Goal: Transaction & Acquisition: Subscribe to service/newsletter

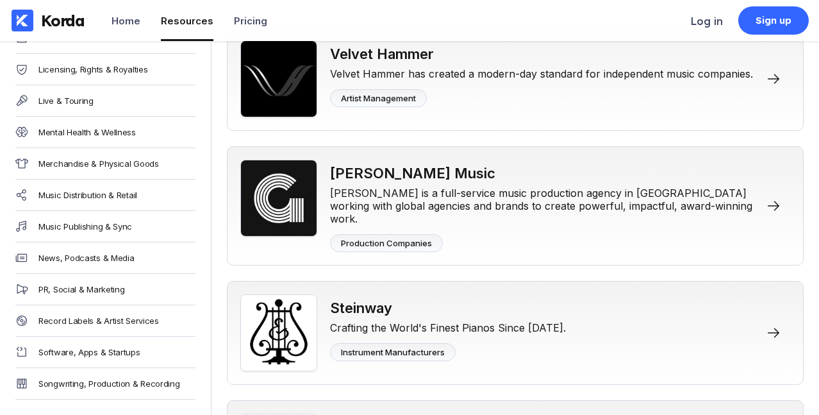
scroll to position [11878, 0]
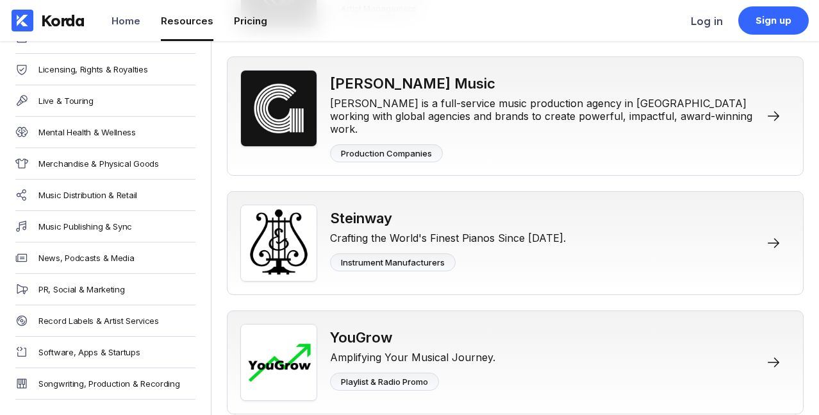
click at [238, 29] on li "Pricing" at bounding box center [250, 20] width 33 height 41
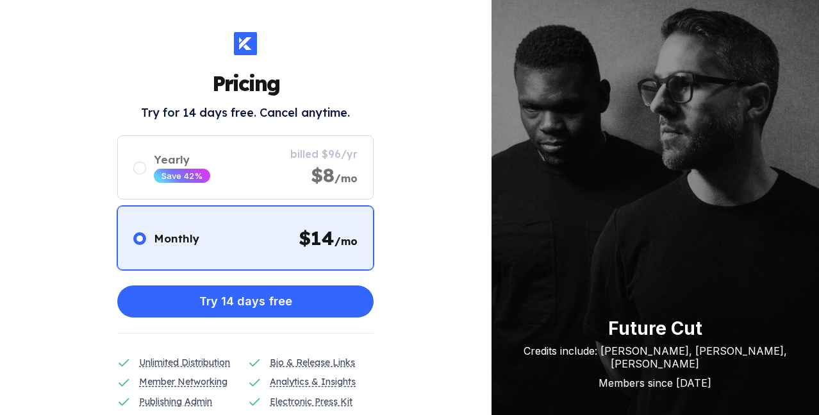
scroll to position [11878, 0]
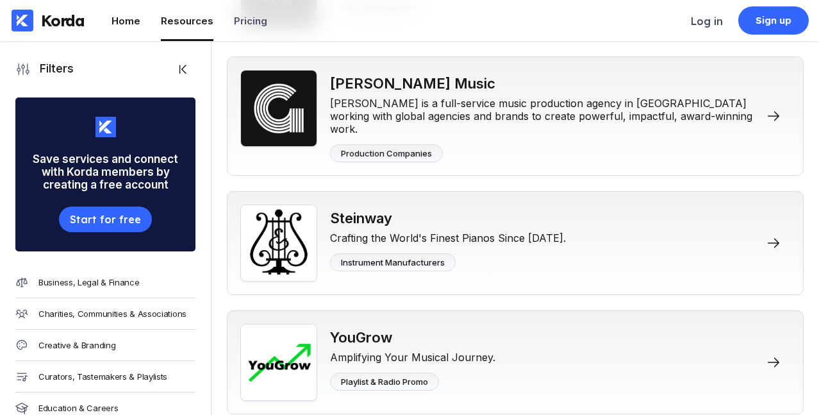
click at [133, 22] on div "Home" at bounding box center [125, 21] width 29 height 12
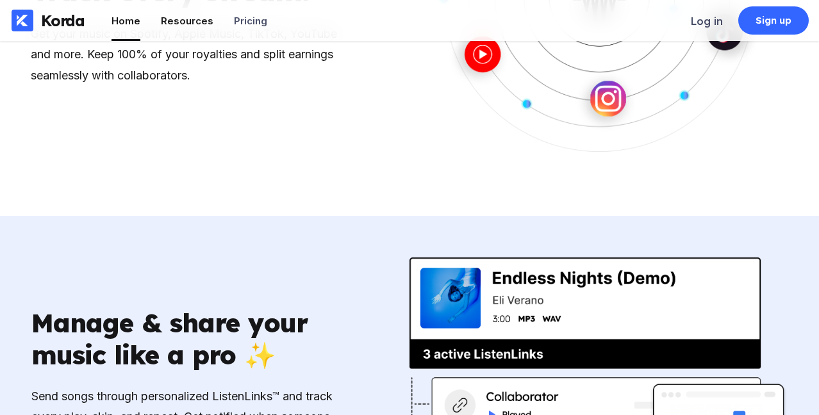
scroll to position [1548, 0]
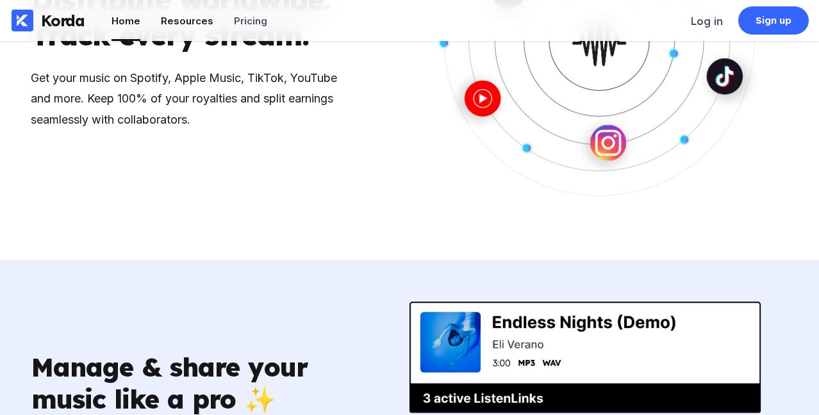
click at [181, 34] on li "Resources" at bounding box center [187, 20] width 53 height 41
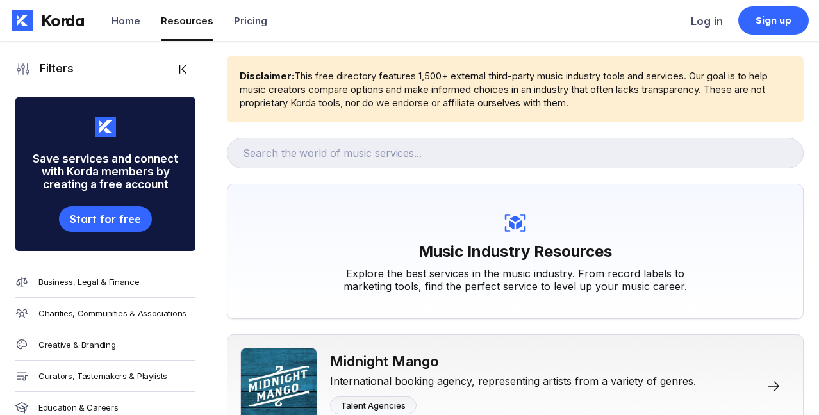
click at [65, 28] on div "Korda" at bounding box center [63, 20] width 44 height 19
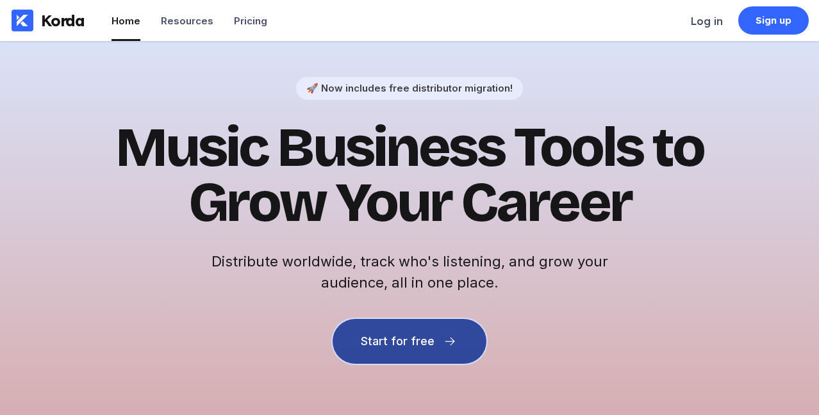
click at [431, 343] on div "Start for free" at bounding box center [397, 341] width 73 height 13
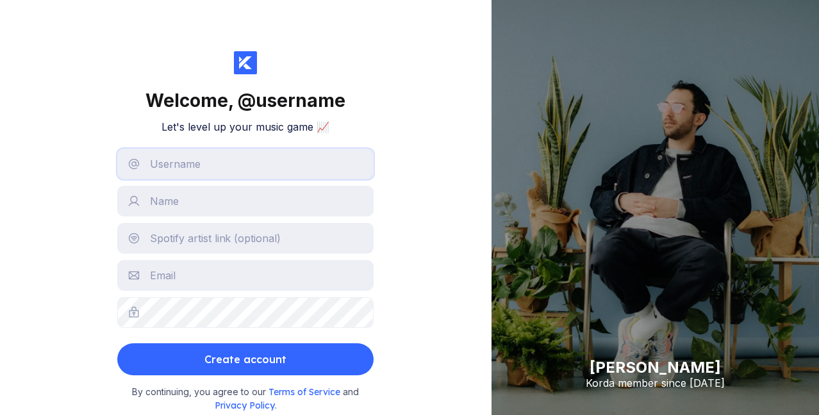
click at [340, 172] on input "text" at bounding box center [245, 164] width 256 height 31
click at [359, 195] on input "text" at bounding box center [245, 201] width 256 height 31
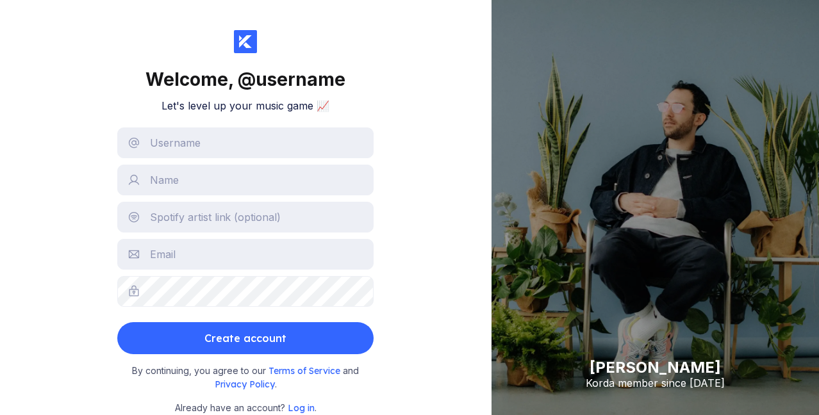
click at [426, 131] on div "Welcome, @ username Let's level up your music game 📈 Create account By continui…" at bounding box center [245, 207] width 491 height 415
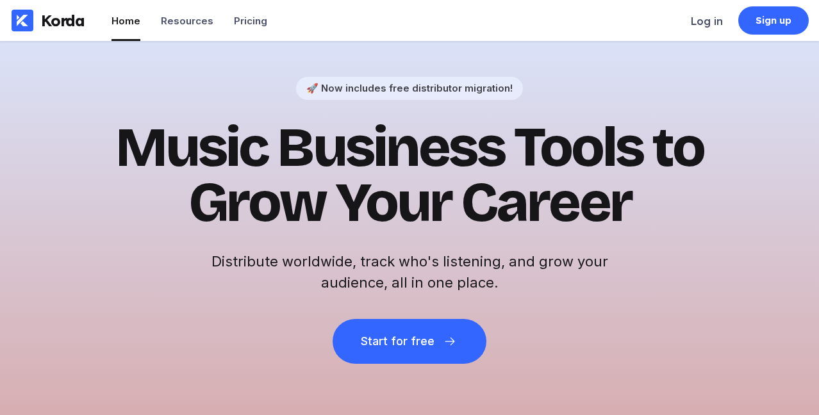
click at [30, 49] on div "🚀 Now includes free distributor migration! Music Business Tools to Grow Your Ca…" at bounding box center [409, 265] width 819 height 449
click at [51, 31] on div "Korda" at bounding box center [48, 20] width 96 height 41
click at [778, 29] on div "Sign up" at bounding box center [773, 20] width 70 height 28
click at [714, 24] on div "Log in" at bounding box center [707, 21] width 32 height 13
click at [794, 17] on div "Sign up" at bounding box center [773, 20] width 70 height 28
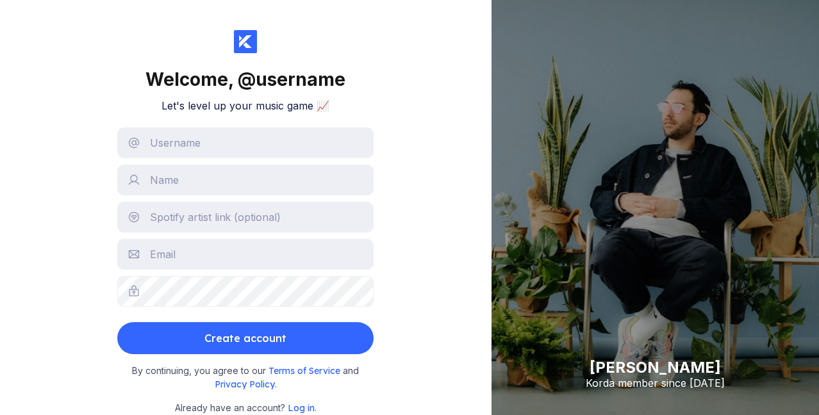
scroll to position [21, 0]
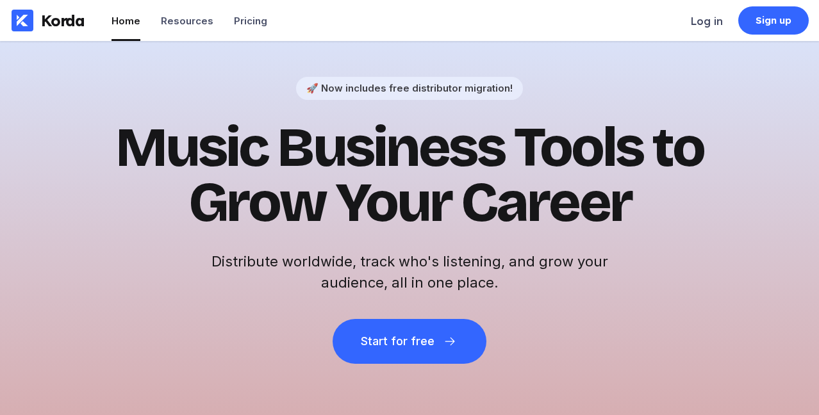
click at [57, 17] on div "Korda" at bounding box center [63, 20] width 44 height 19
click at [254, 21] on div "Pricing" at bounding box center [250, 21] width 33 height 12
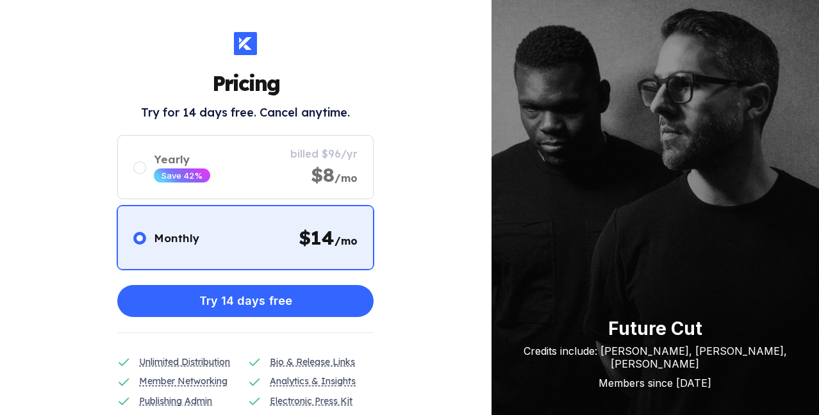
click at [173, 21] on div "Pricing Try for 14 days free. Cancel anytime. Monthly $ 14 /mo Yearly Save 42% …" at bounding box center [245, 207] width 491 height 415
